Goal: Task Accomplishment & Management: Complete application form

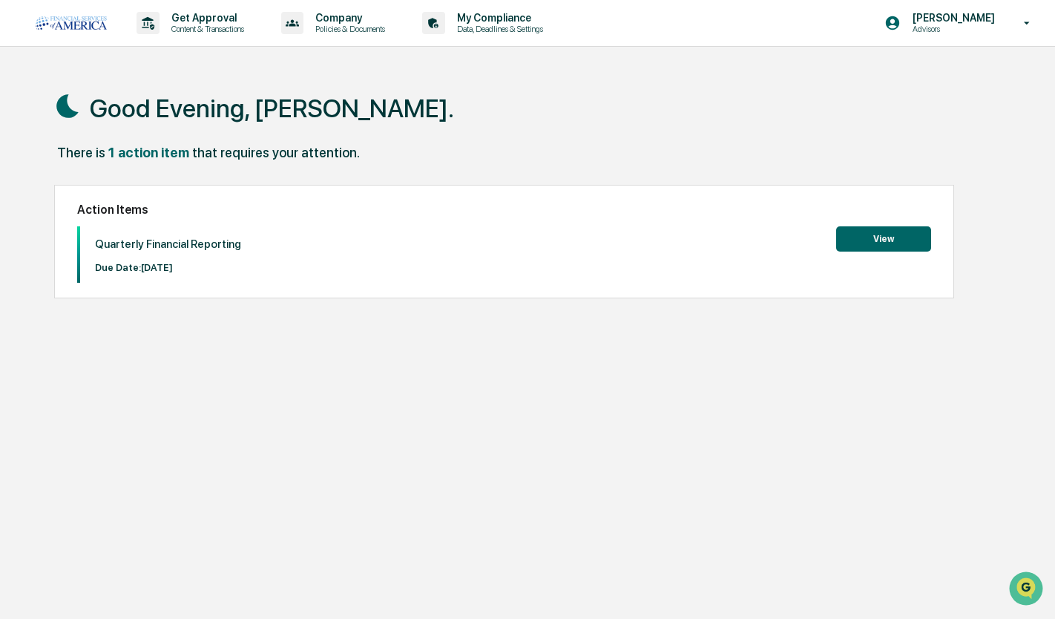
click at [885, 245] on button "View" at bounding box center [883, 238] width 95 height 25
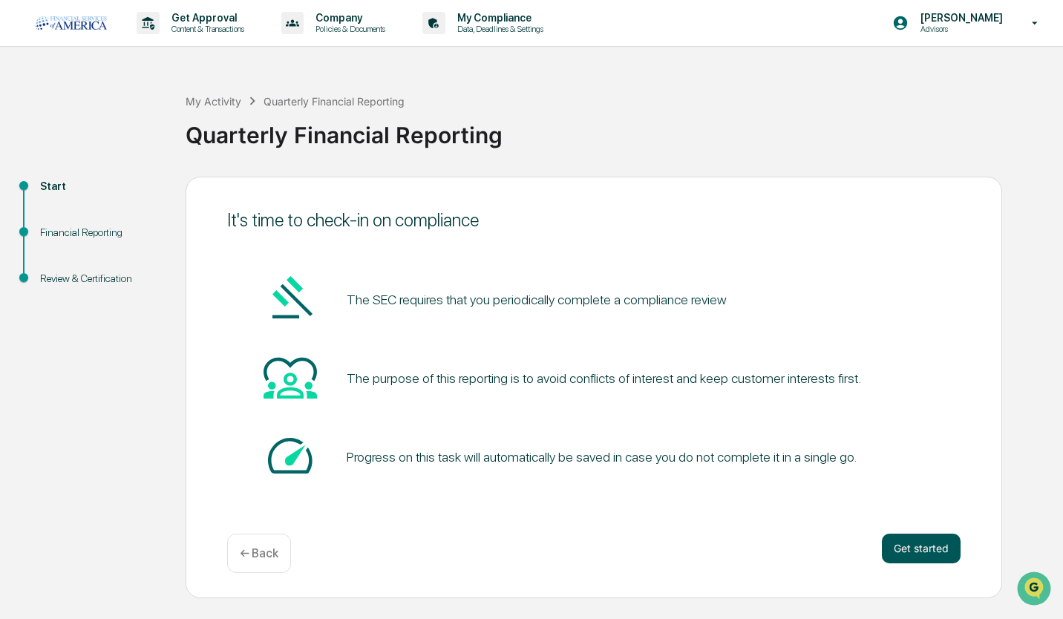
click at [925, 545] on button "Get started" at bounding box center [921, 549] width 79 height 30
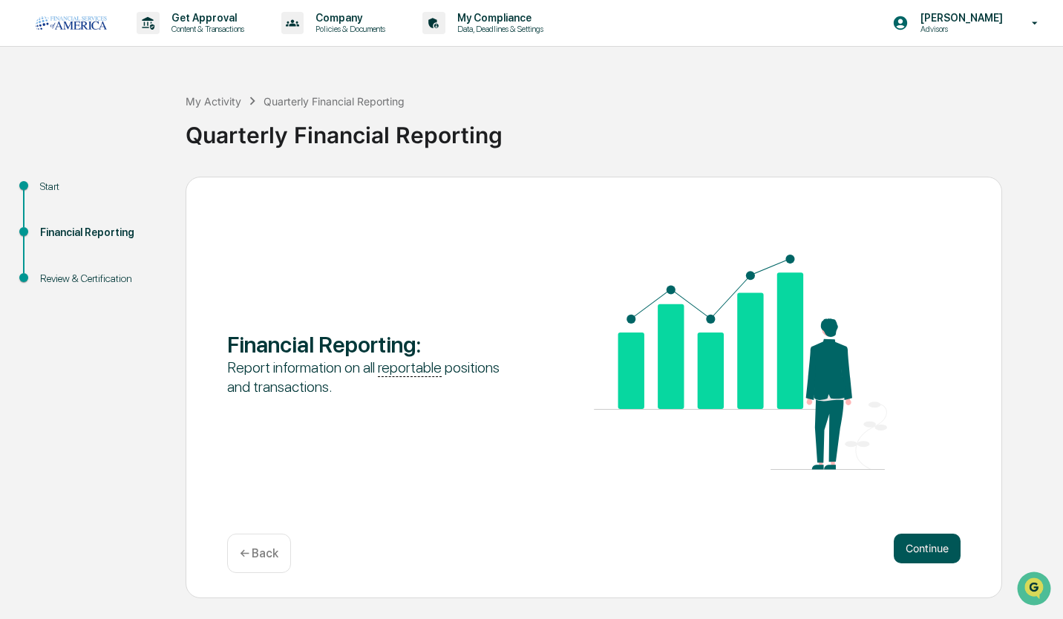
click at [925, 545] on button "Continue" at bounding box center [927, 549] width 67 height 30
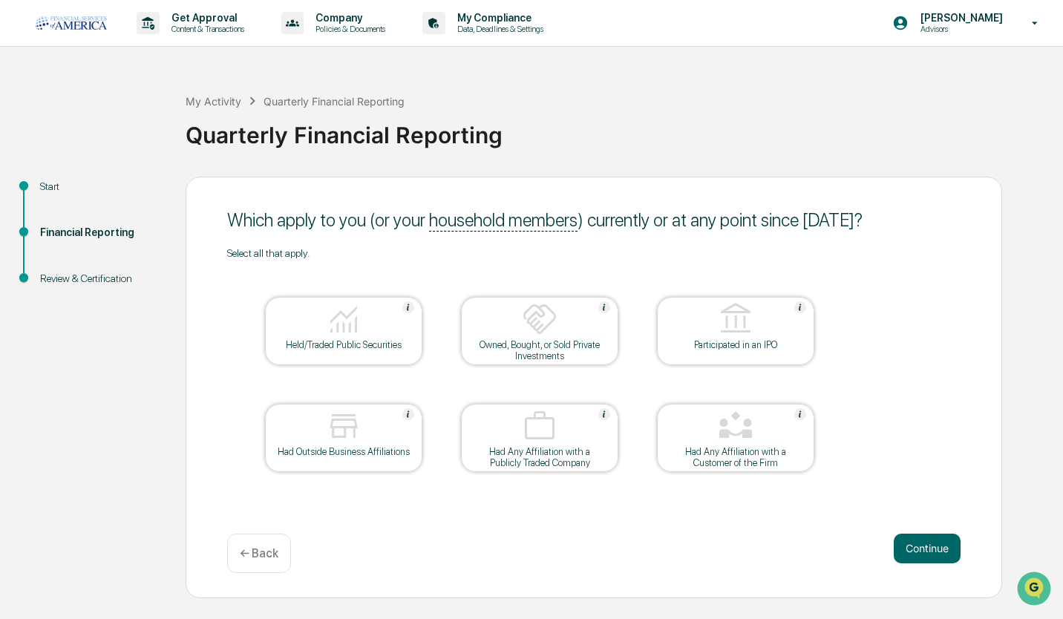
click at [339, 327] on img at bounding box center [344, 319] width 36 height 36
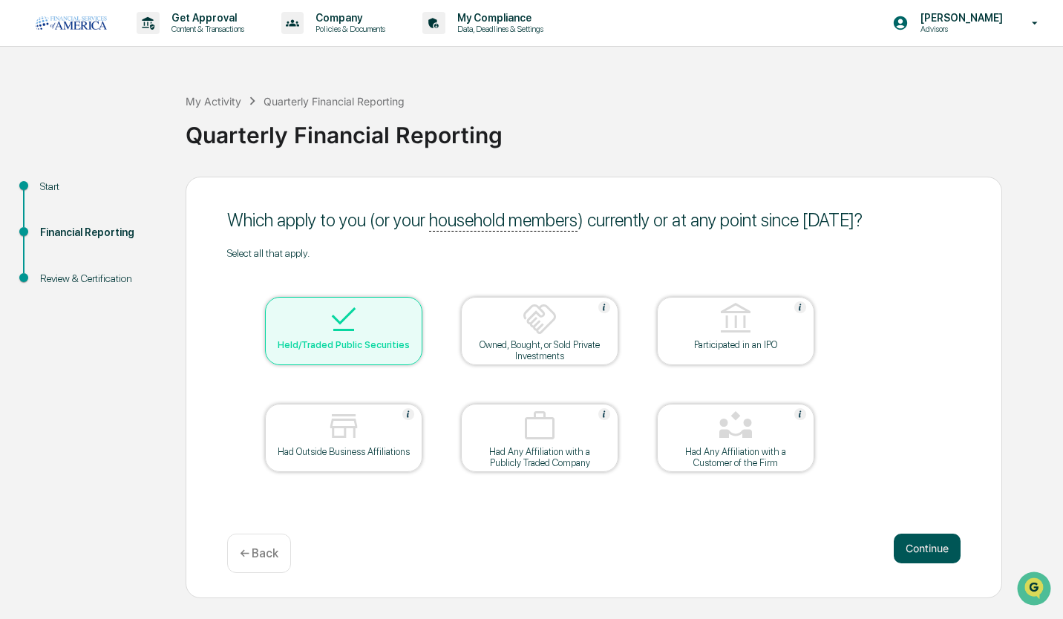
click at [920, 553] on button "Continue" at bounding box center [927, 549] width 67 height 30
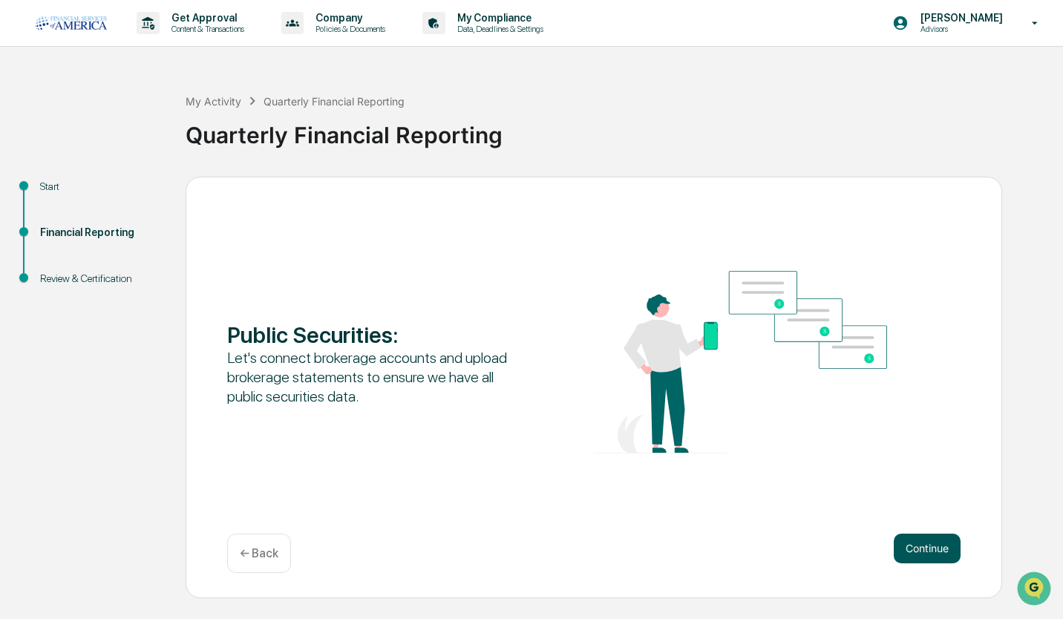
click at [929, 552] on button "Continue" at bounding box center [927, 549] width 67 height 30
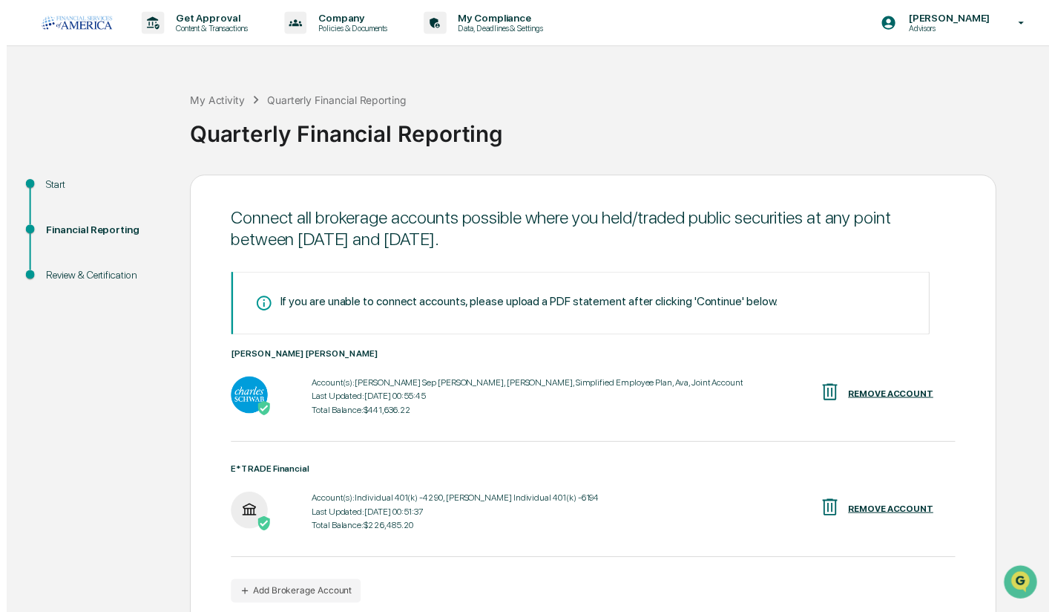
scroll to position [73, 0]
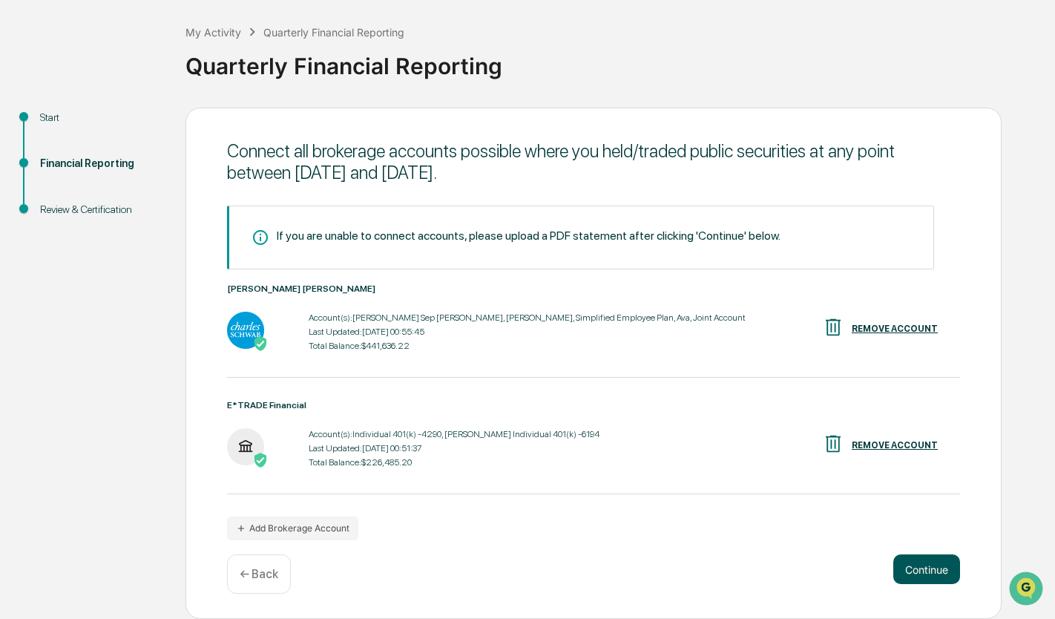
click at [942, 569] on button "Continue" at bounding box center [927, 569] width 67 height 30
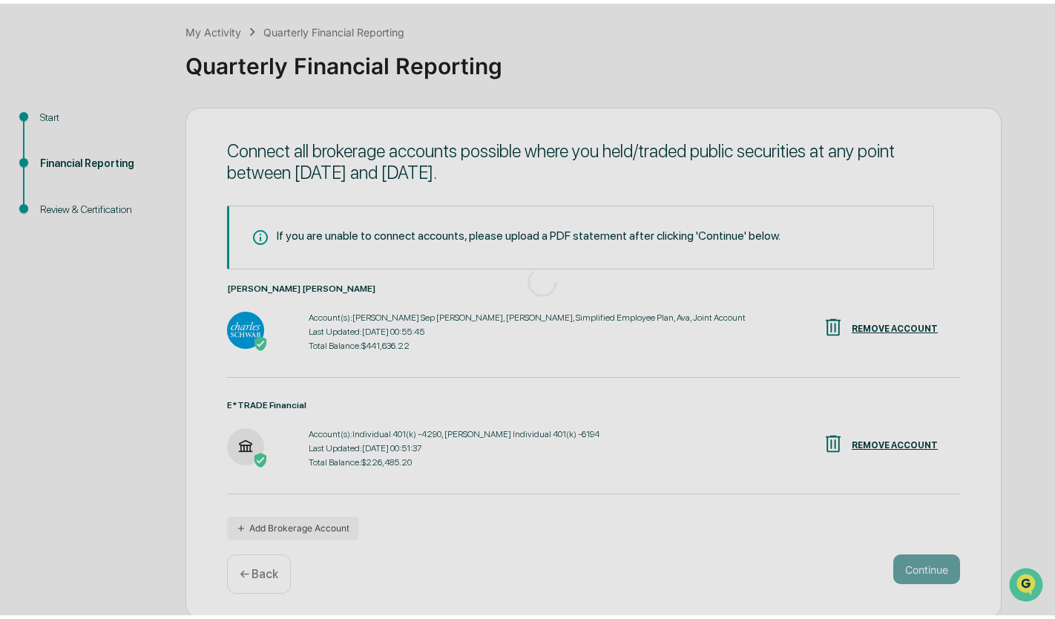
scroll to position [0, 0]
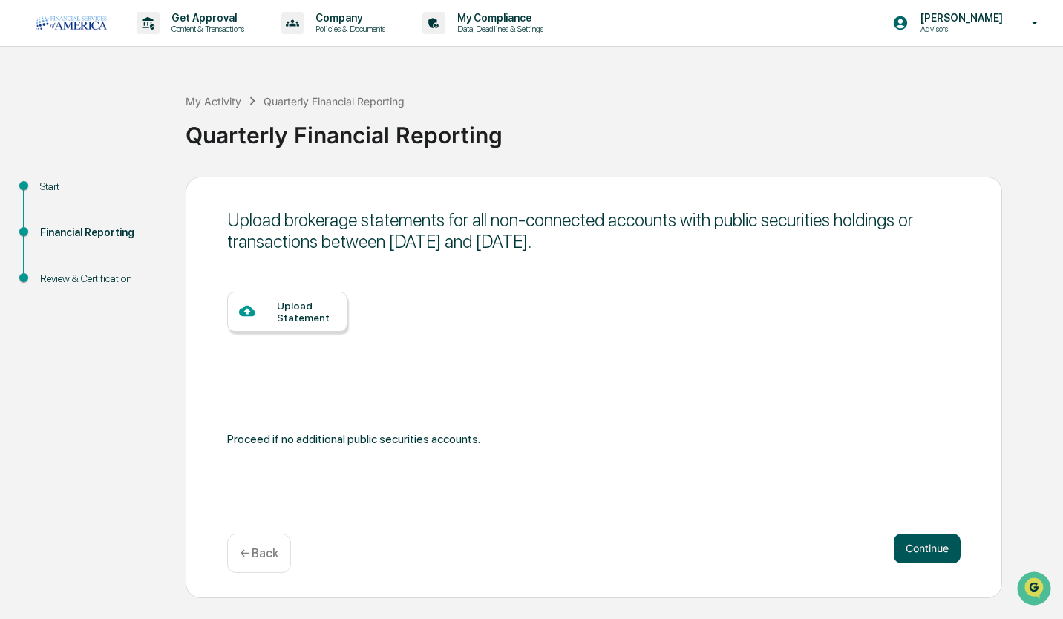
click at [925, 543] on button "Continue" at bounding box center [927, 549] width 67 height 30
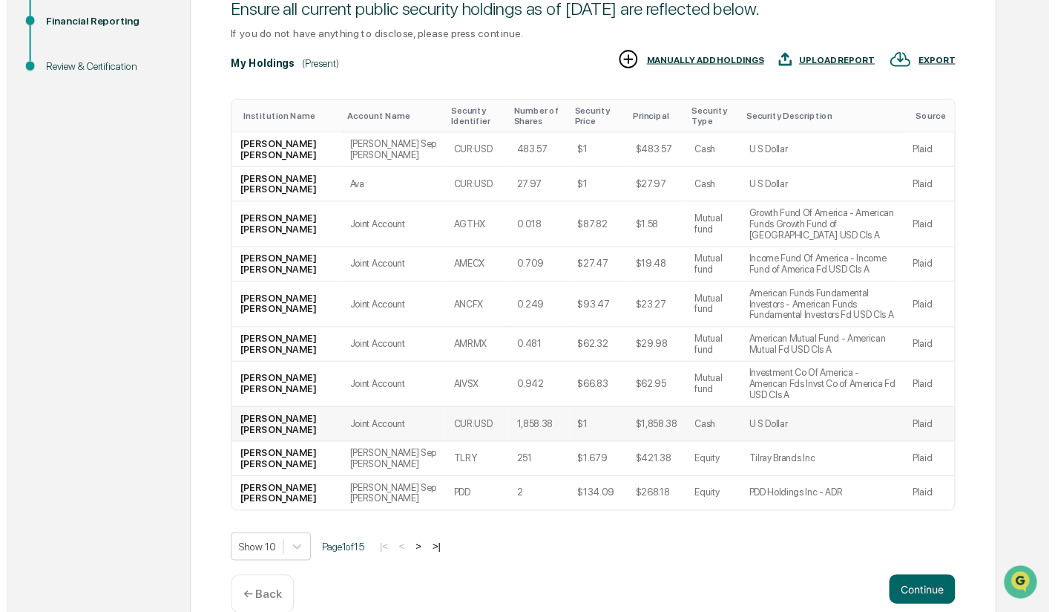
scroll to position [213, 0]
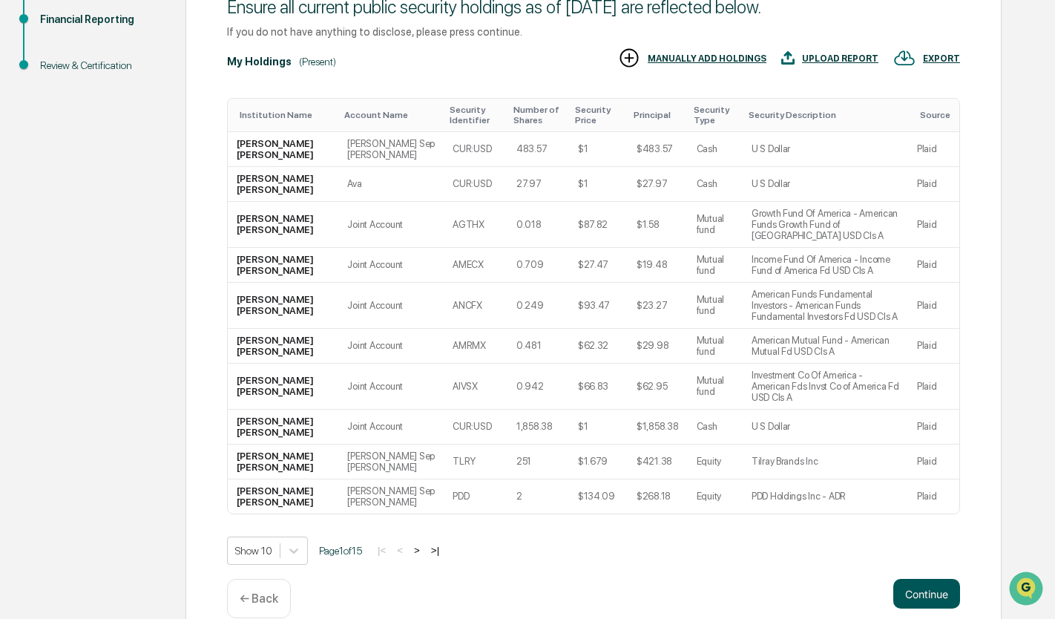
click at [926, 579] on button "Continue" at bounding box center [927, 594] width 67 height 30
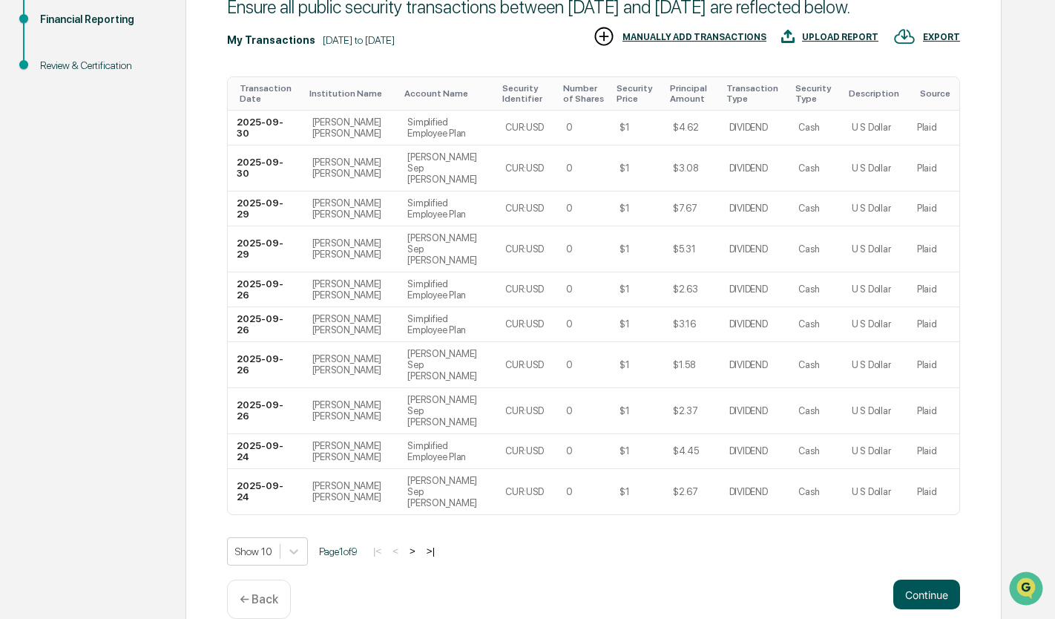
click at [932, 580] on button "Continue" at bounding box center [927, 595] width 67 height 30
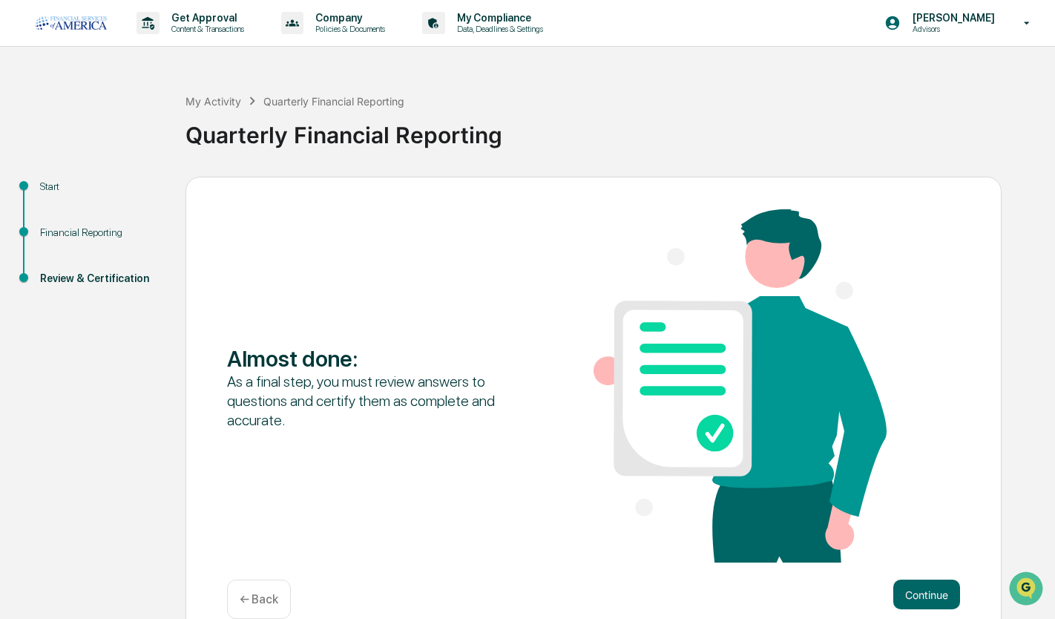
scroll to position [26, 0]
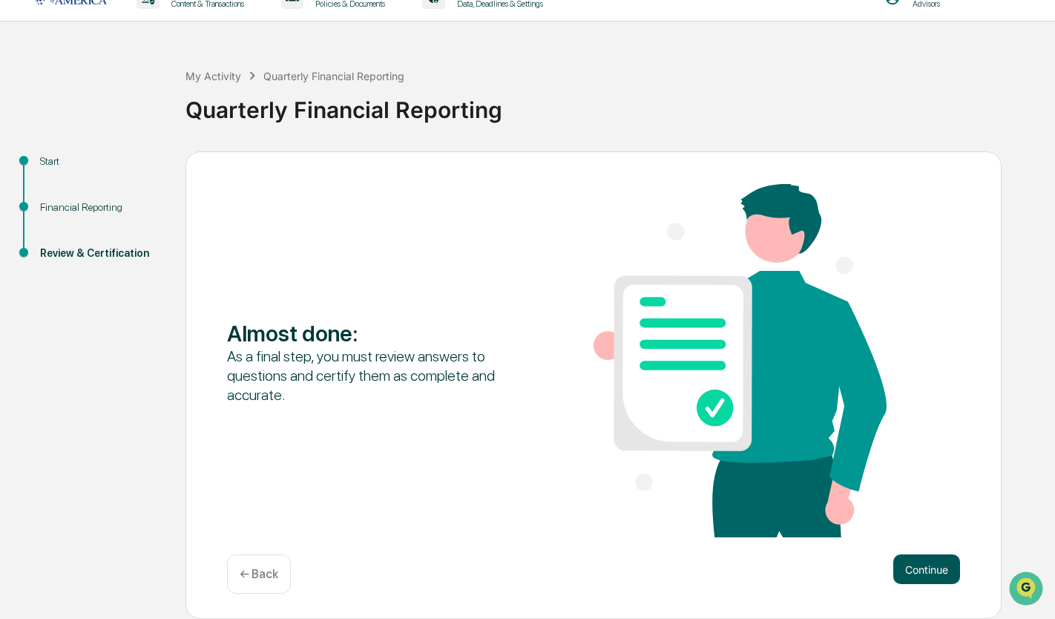
click at [932, 570] on button "Continue" at bounding box center [927, 569] width 67 height 30
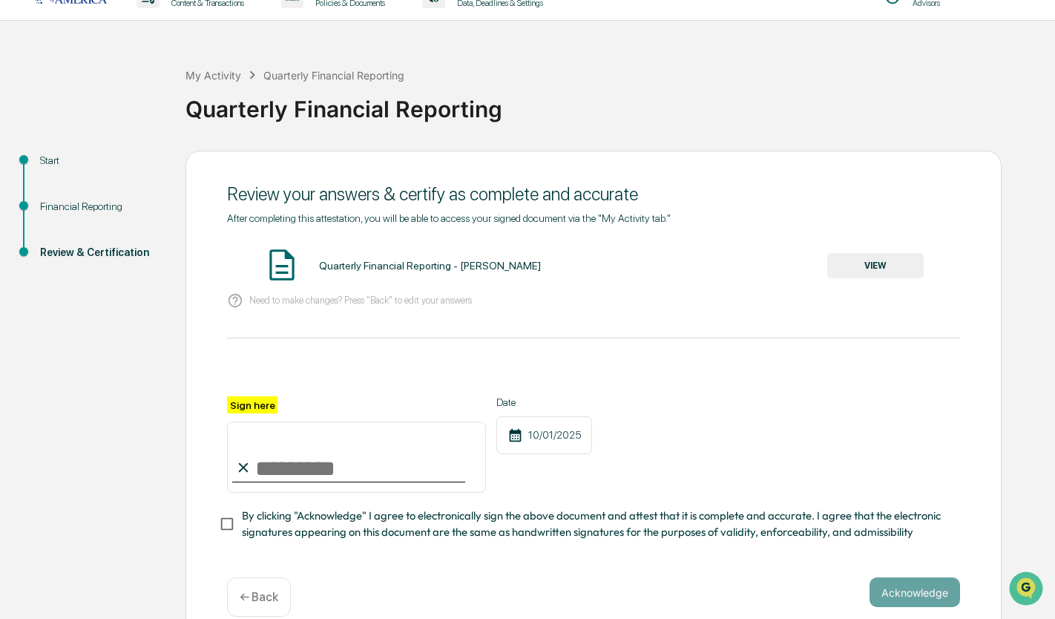
click at [265, 482] on input "Sign here" at bounding box center [356, 457] width 259 height 71
type input "**********"
click at [905, 593] on button "Acknowledge" at bounding box center [915, 592] width 91 height 30
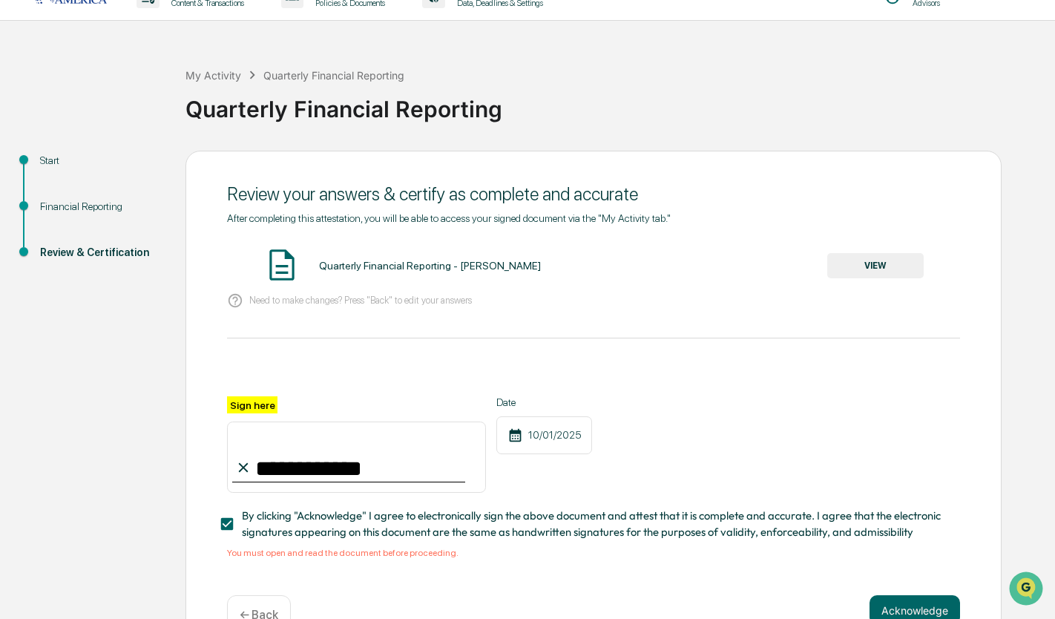
scroll to position [74, 0]
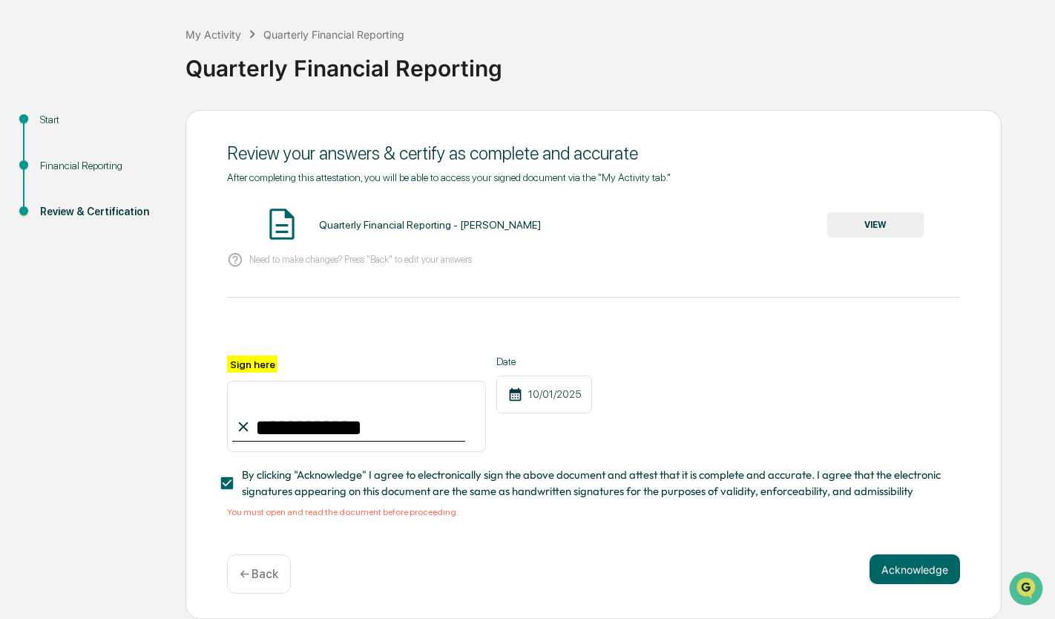
click at [376, 220] on div "Quarterly Financial Reporting - [PERSON_NAME]" at bounding box center [430, 225] width 222 height 12
click at [867, 217] on button "VIEW" at bounding box center [876, 224] width 96 height 25
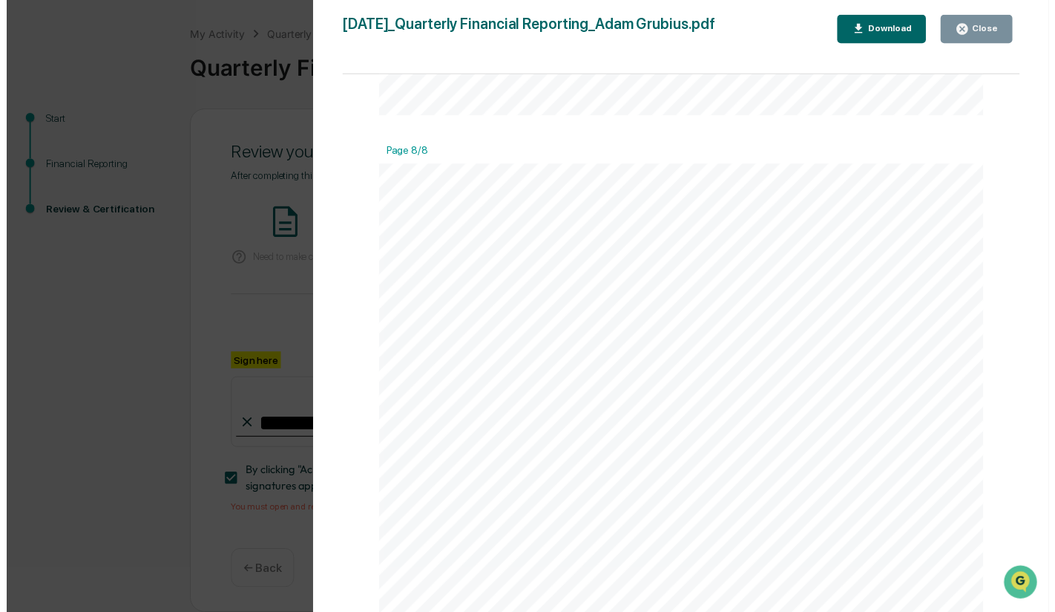
scroll to position [6756, 0]
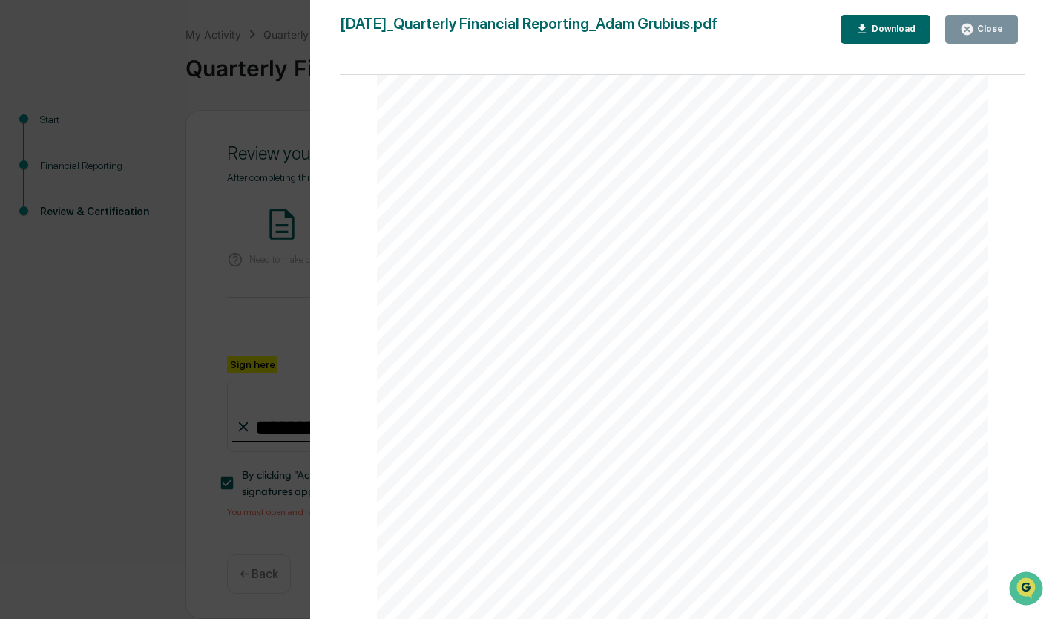
click at [972, 39] on button "Close" at bounding box center [982, 29] width 73 height 29
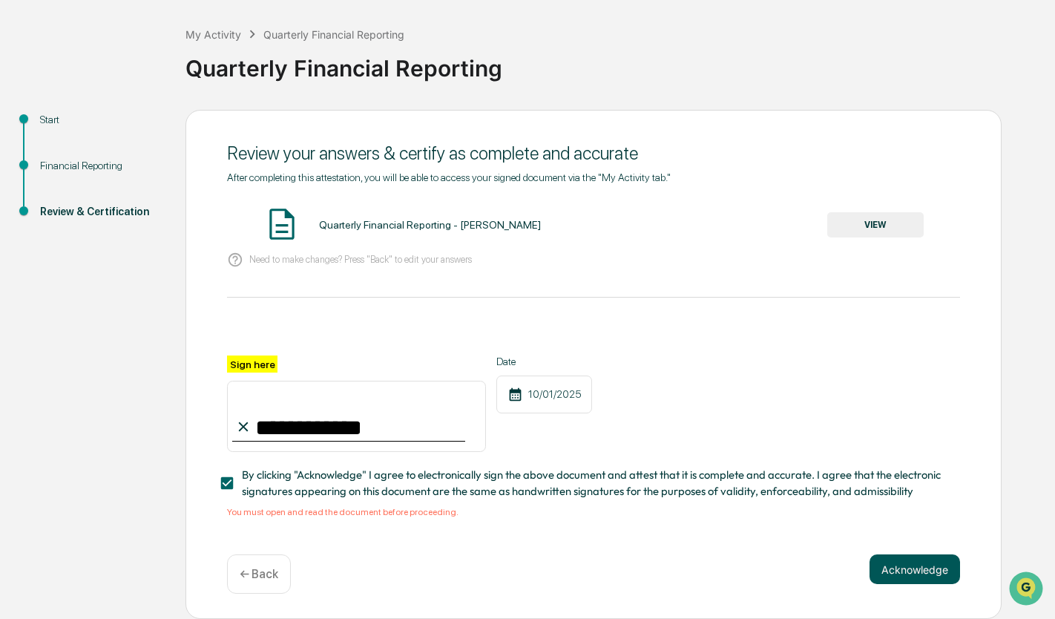
click at [916, 569] on button "Acknowledge" at bounding box center [915, 569] width 91 height 30
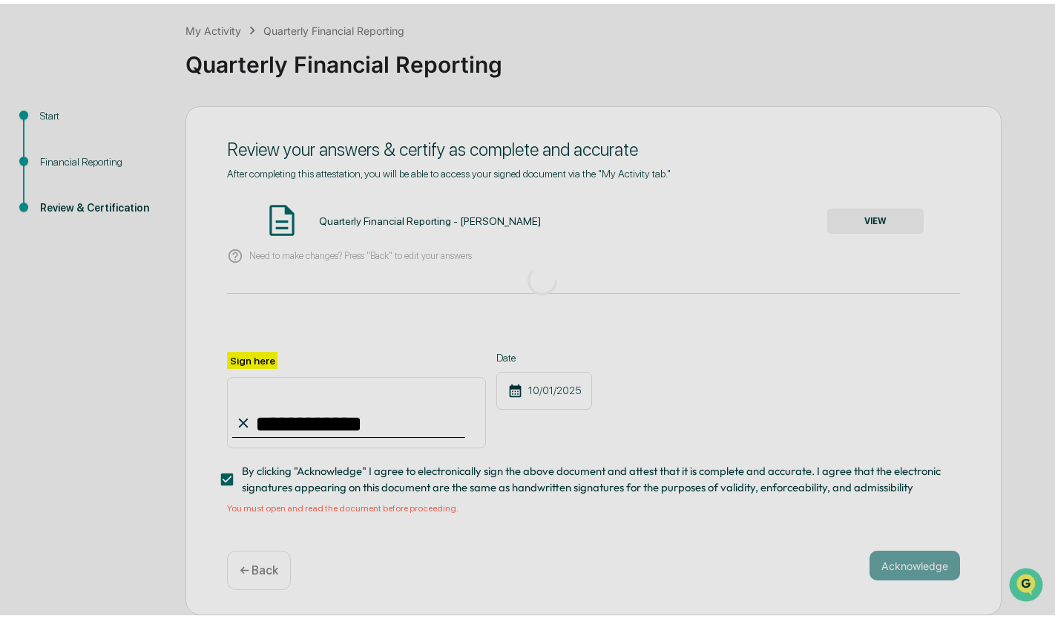
scroll to position [0, 0]
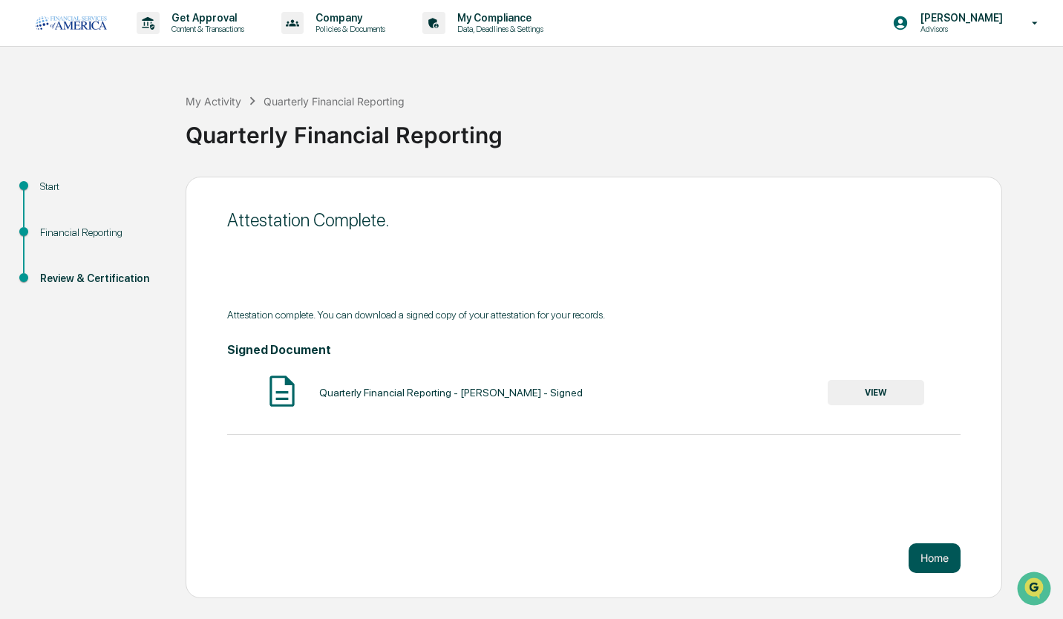
click at [939, 556] on button "Home" at bounding box center [934, 558] width 52 height 30
